Goal: Register for event/course

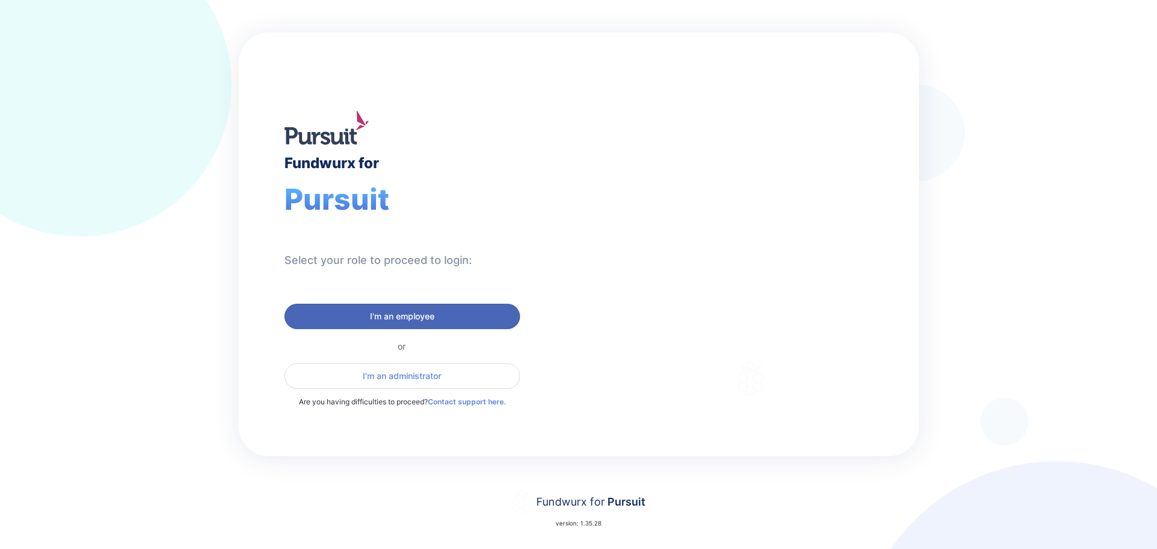
click at [389, 313] on span "I'm an employee" at bounding box center [402, 316] width 64 height 12
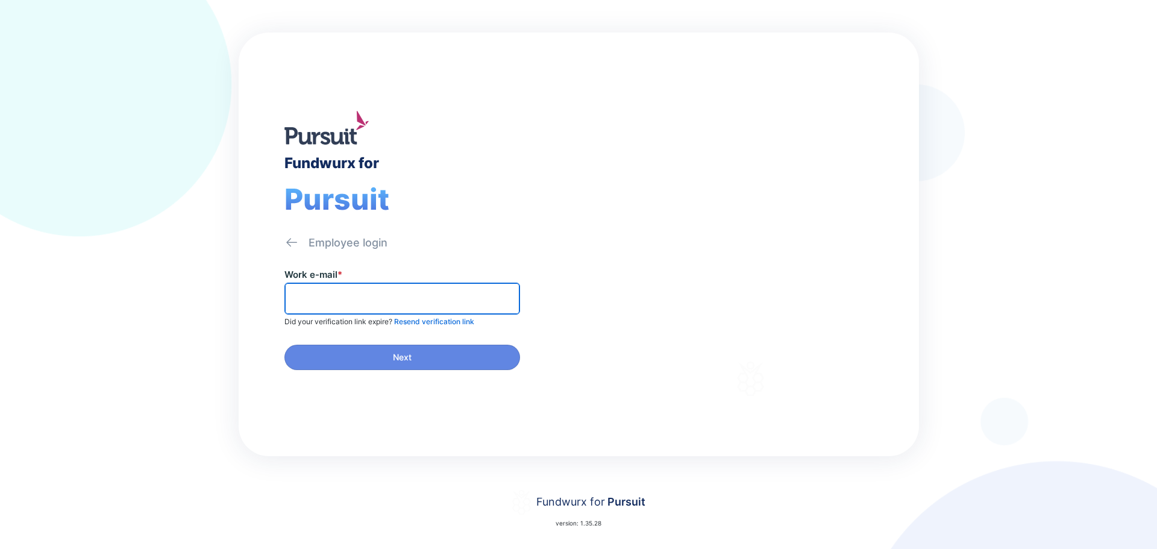
click at [368, 298] on input "text" at bounding box center [402, 298] width 225 height 19
type input "**********"
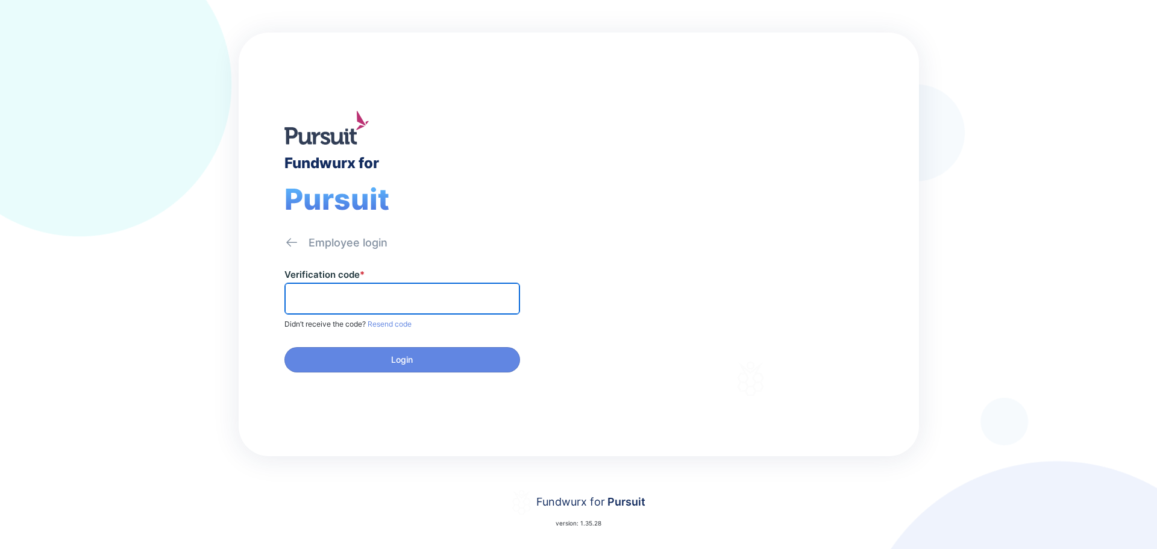
click at [356, 304] on input "text" at bounding box center [402, 298] width 225 height 19
paste input "******"
type input "******"
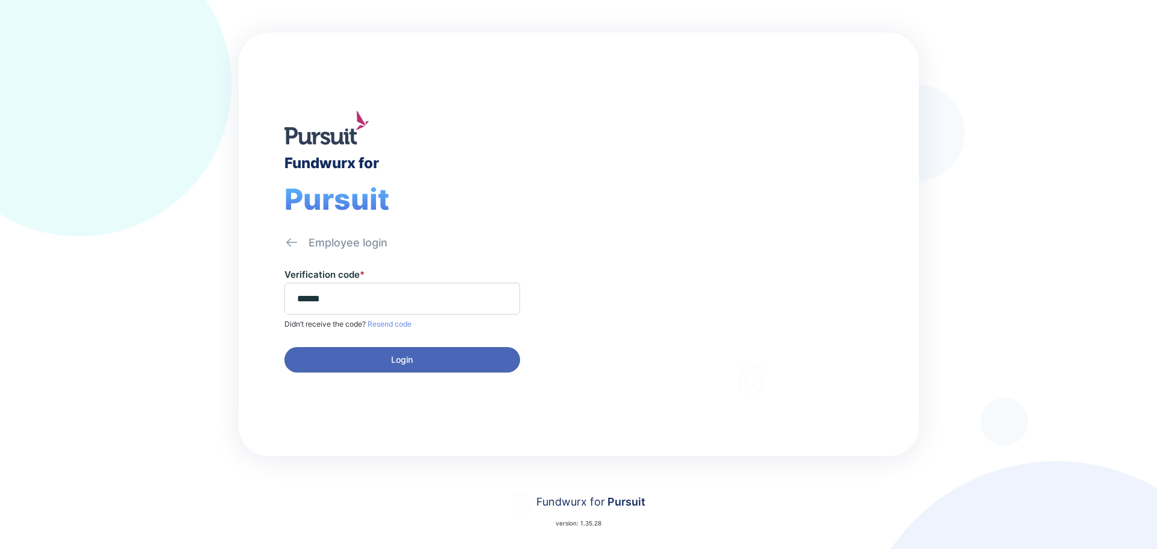
click at [345, 371] on button "Login" at bounding box center [403, 359] width 236 height 25
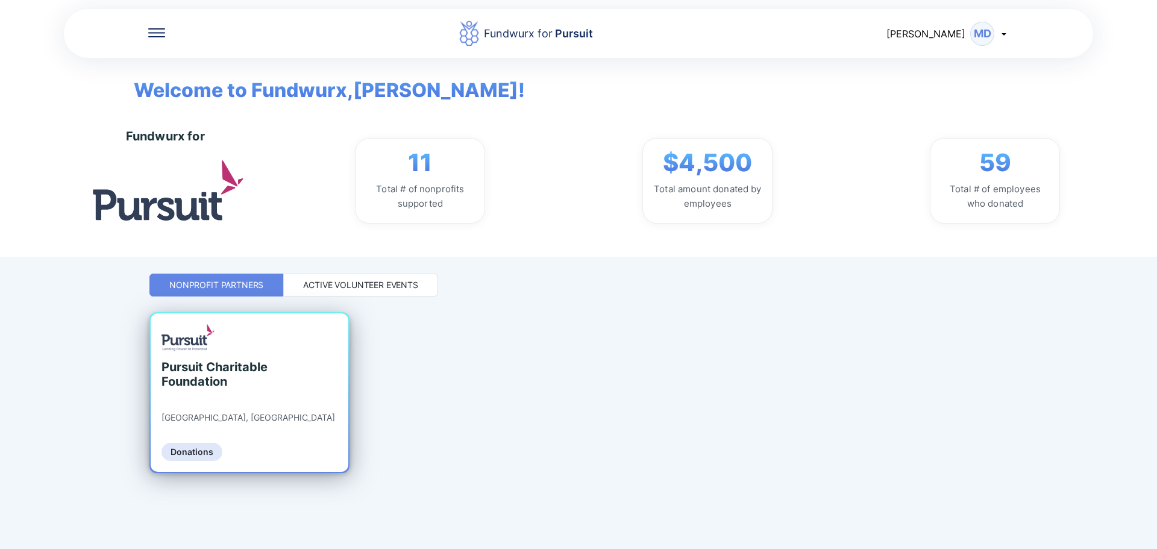
click at [318, 390] on div "Pursuit Charitable Foundation [GEOGRAPHIC_DATA], [GEOGRAPHIC_DATA] Donations" at bounding box center [250, 392] width 198 height 159
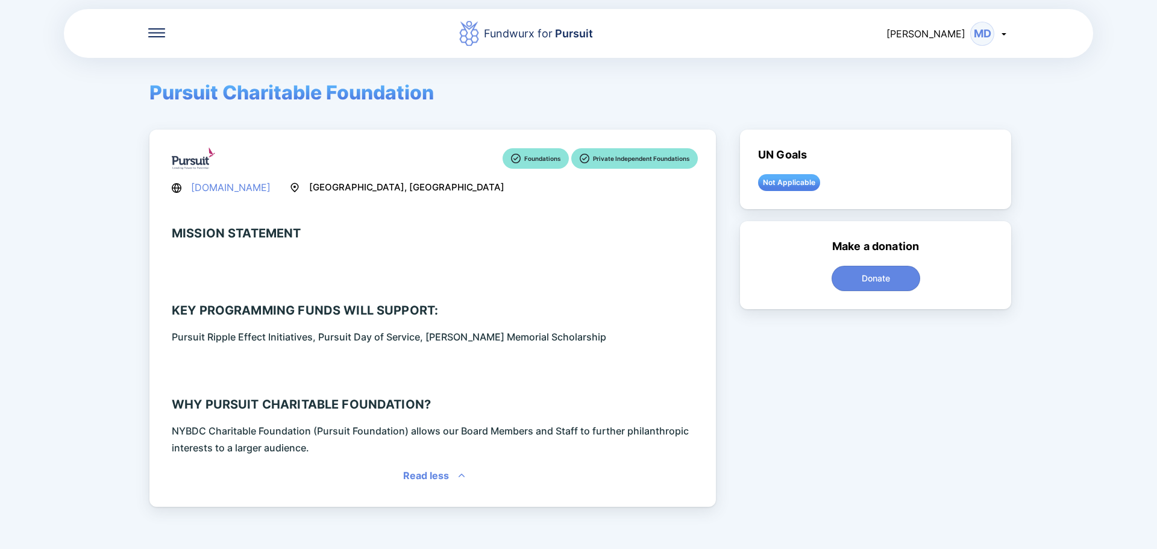
click at [149, 33] on icon at bounding box center [156, 32] width 17 height 1
click at [209, 76] on div "Home" at bounding box center [195, 72] width 27 height 12
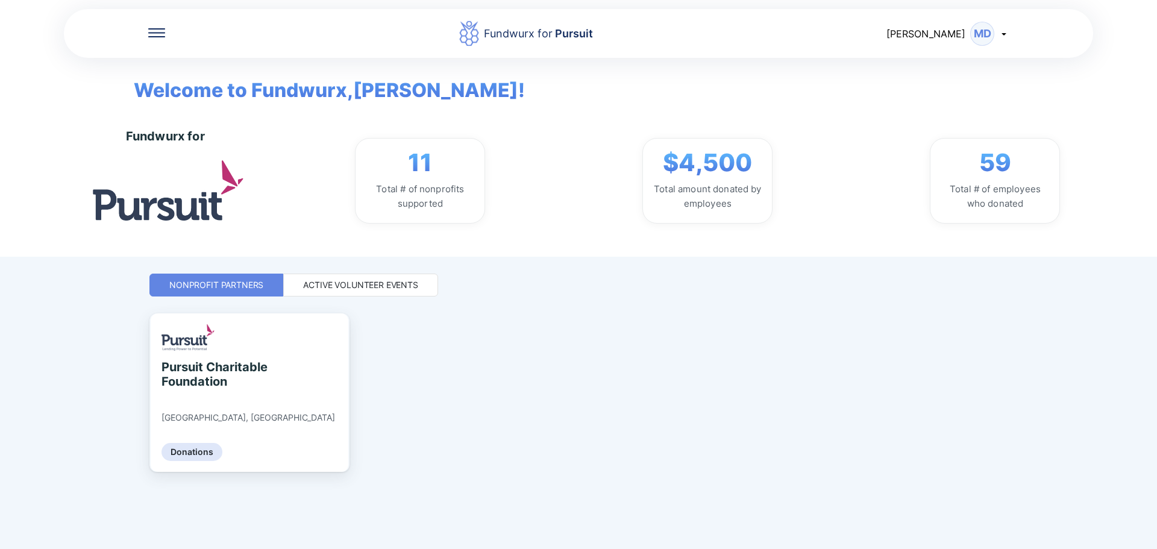
click at [373, 283] on div "Active Volunteer Events" at bounding box center [360, 285] width 115 height 12
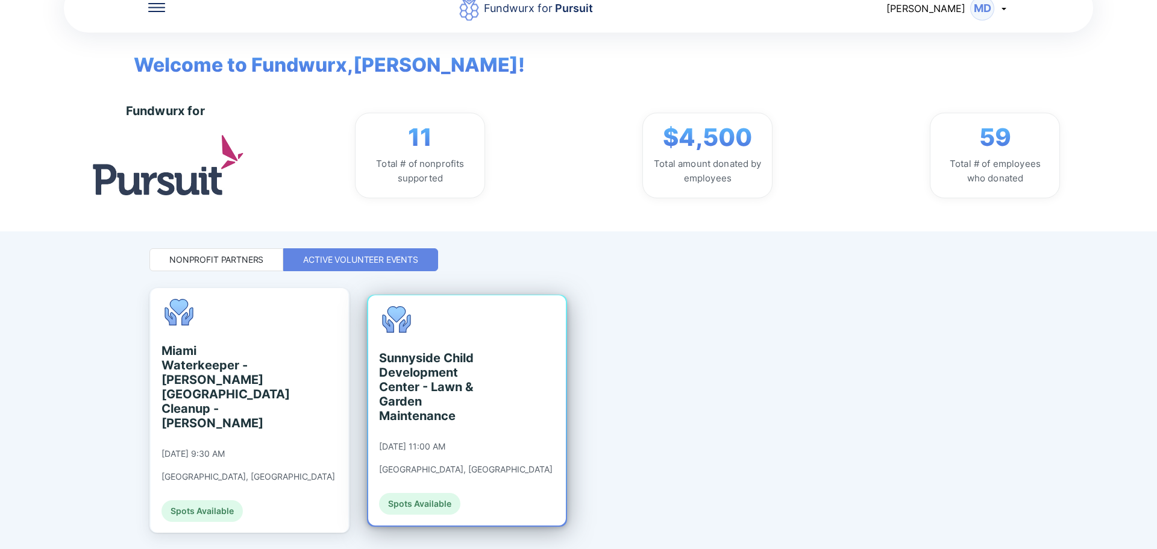
scroll to position [46, 0]
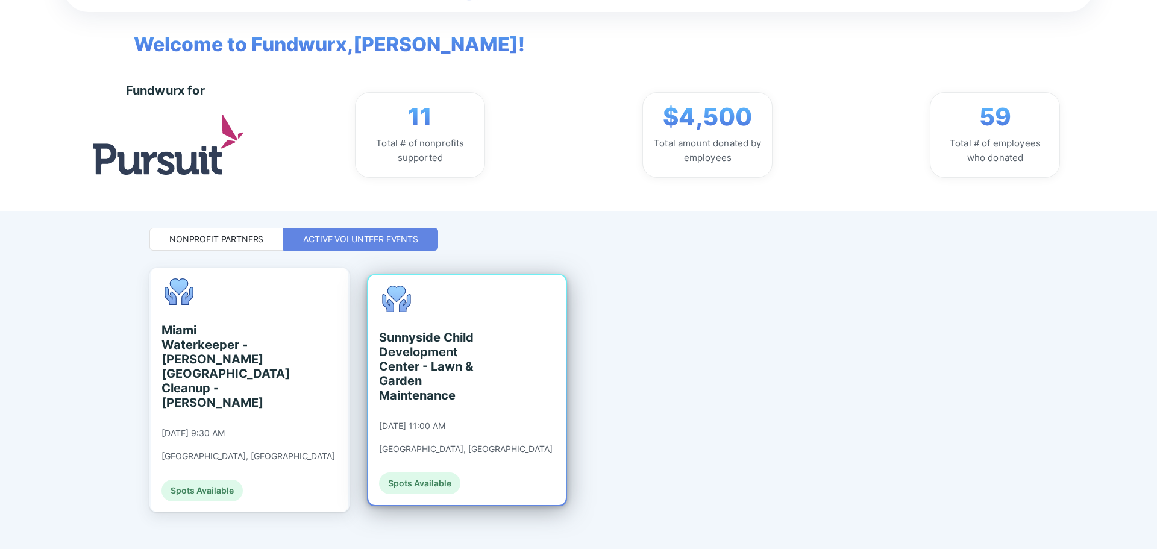
click at [445, 421] on div "[DATE] 11:00 AM" at bounding box center [412, 426] width 66 height 11
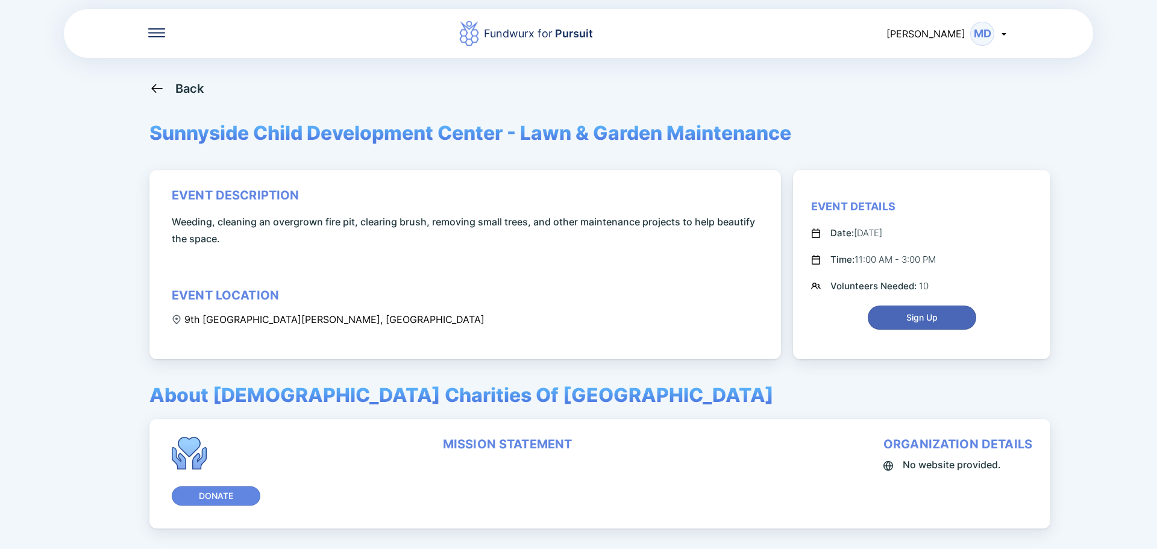
click at [951, 316] on span "Sign Up" at bounding box center [922, 318] width 93 height 12
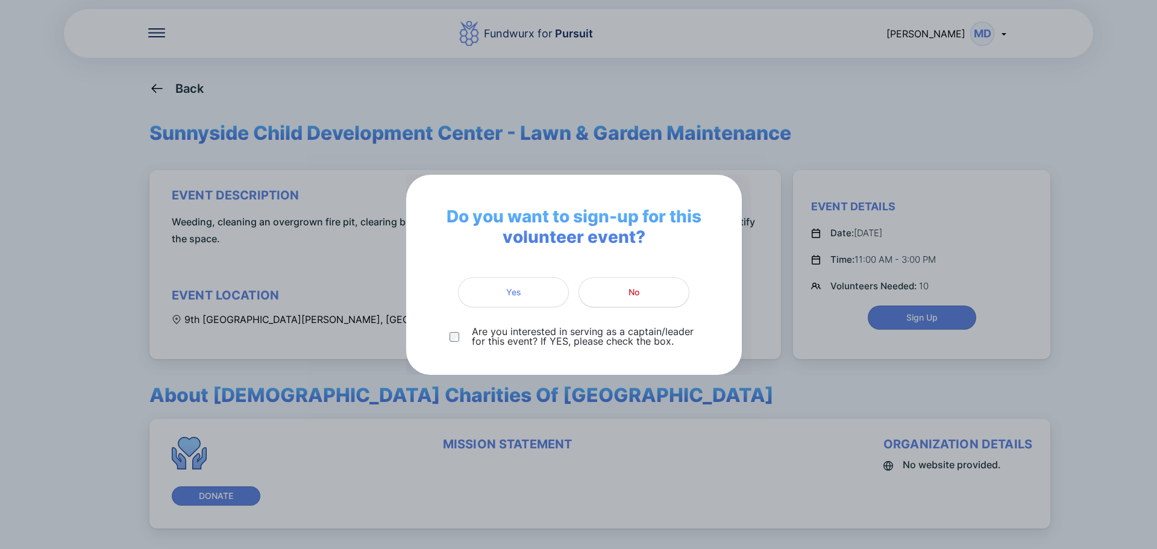
click at [640, 295] on span "No" at bounding box center [634, 292] width 95 height 12
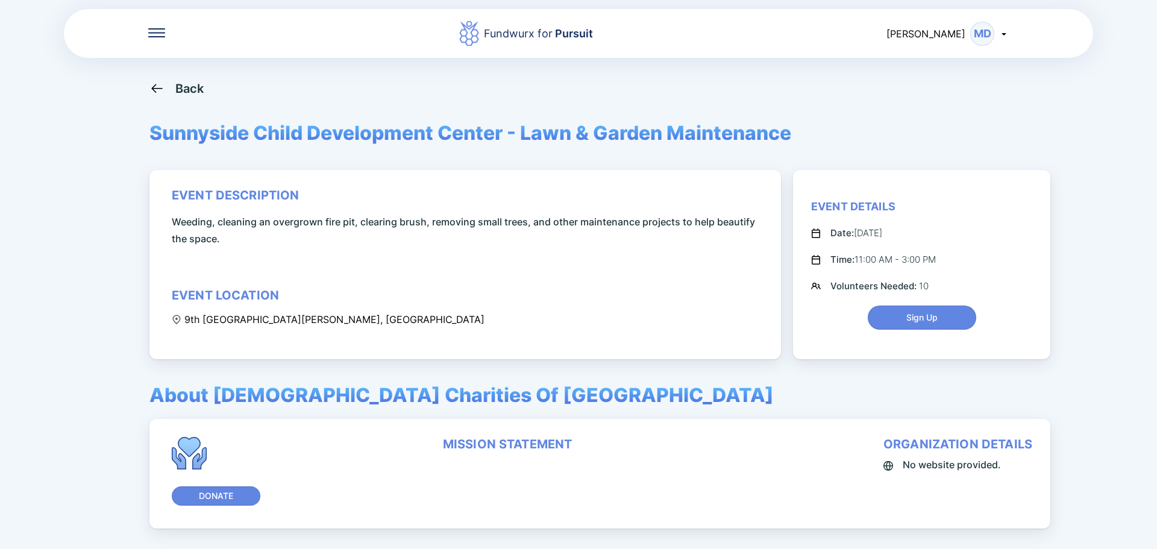
scroll to position [60, 0]
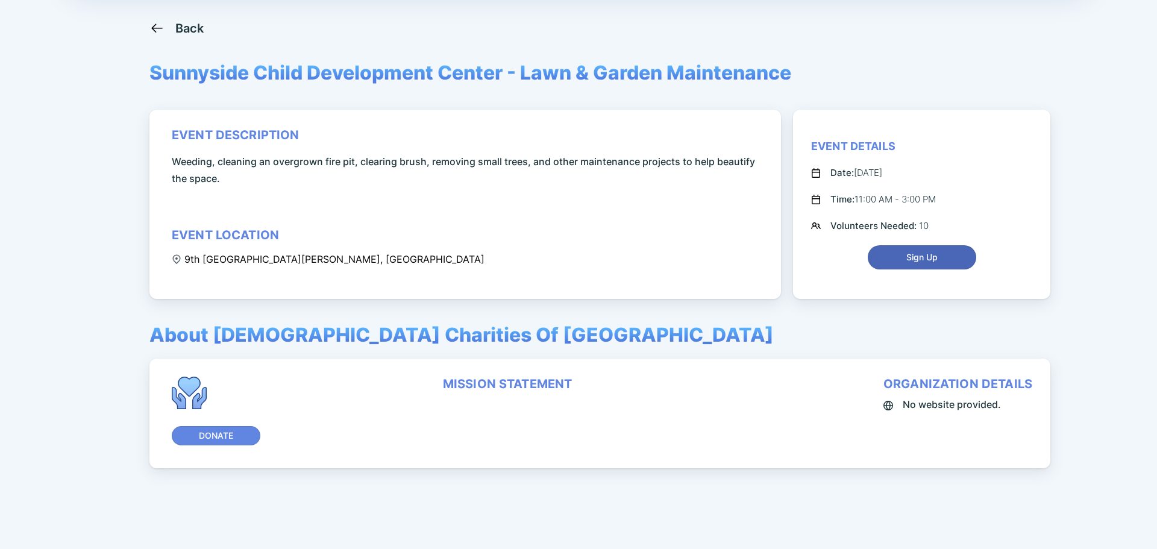
click at [922, 264] on button "Sign Up" at bounding box center [922, 257] width 109 height 24
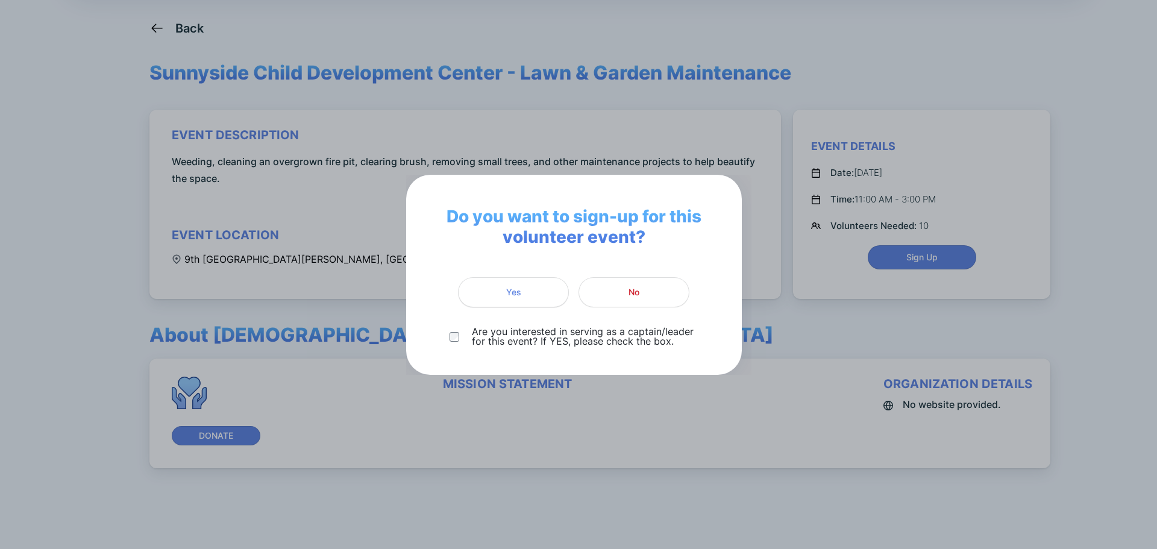
click at [541, 296] on span "Yes" at bounding box center [513, 292] width 95 height 12
